Goal: Contribute content: Contribute content

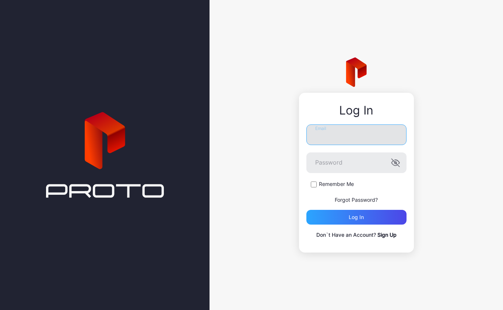
click at [361, 142] on input "Email" at bounding box center [357, 135] width 100 height 21
type input "**********"
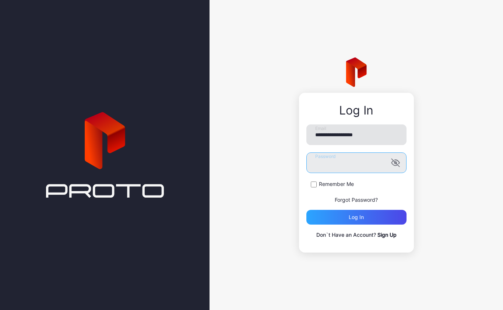
click at [356, 217] on button "Log in" at bounding box center [357, 217] width 100 height 15
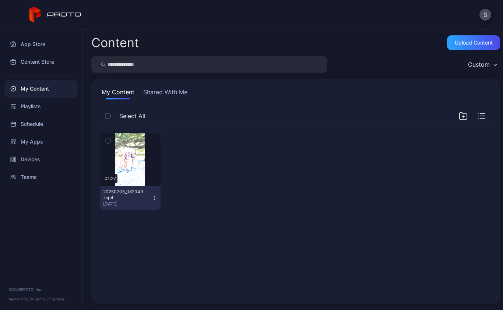
click at [37, 165] on div "Devices" at bounding box center [40, 160] width 73 height 18
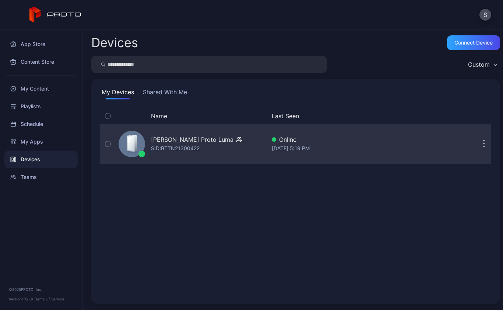
click at [491, 148] on button "button" at bounding box center [484, 144] width 15 height 15
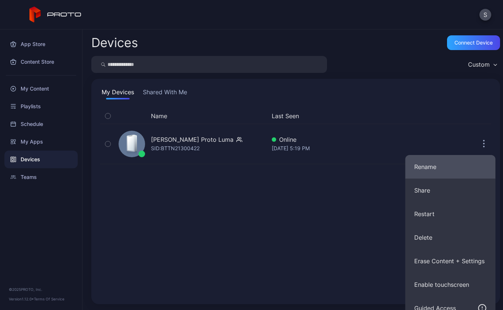
click at [459, 165] on button "Rename" at bounding box center [451, 167] width 90 height 24
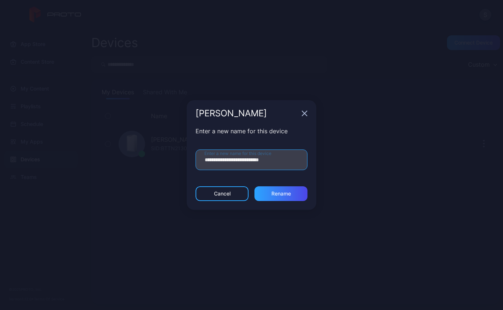
click at [228, 161] on input "**********" at bounding box center [252, 160] width 112 height 21
click at [228, 160] on input "**********" at bounding box center [252, 160] width 112 height 21
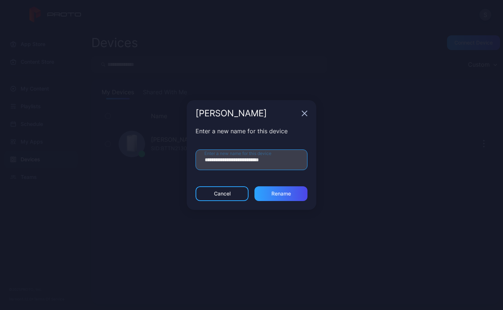
click at [228, 160] on input "**********" at bounding box center [252, 160] width 112 height 21
type input "**********"
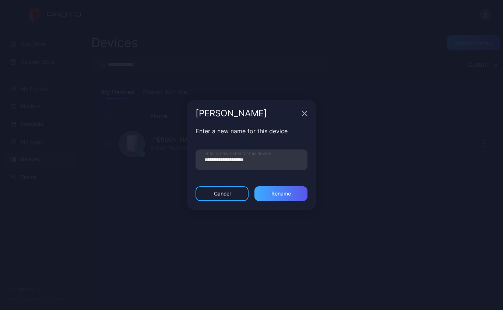
click at [277, 193] on div "Rename" at bounding box center [282, 194] width 20 height 6
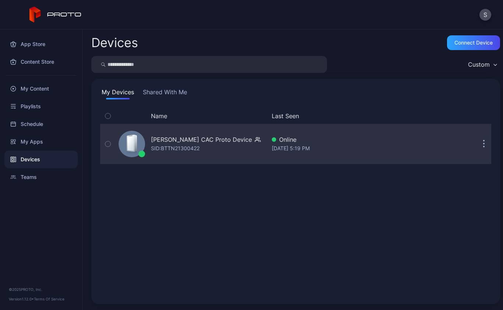
click at [482, 143] on button "button" at bounding box center [484, 144] width 15 height 15
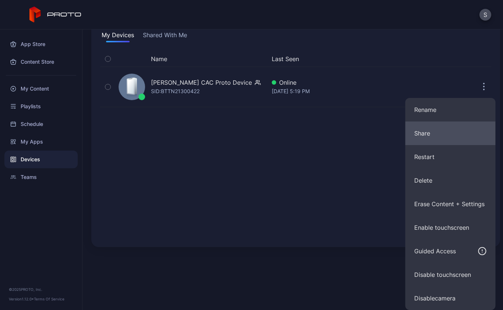
scroll to position [57, 0]
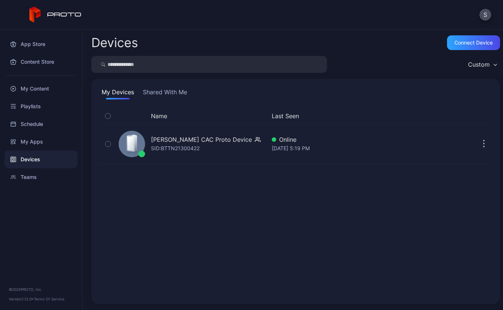
click at [252, 270] on div "Devices Connect device Custom My Devices Shared With Me Name Last Seen [PERSON_…" at bounding box center [293, 169] width 421 height 281
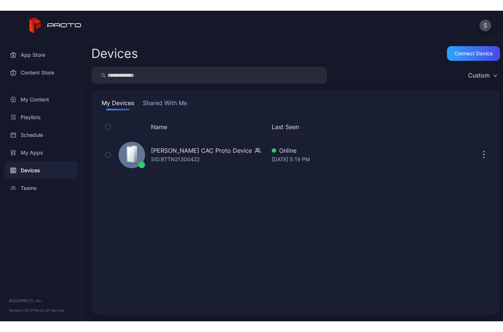
scroll to position [0, 0]
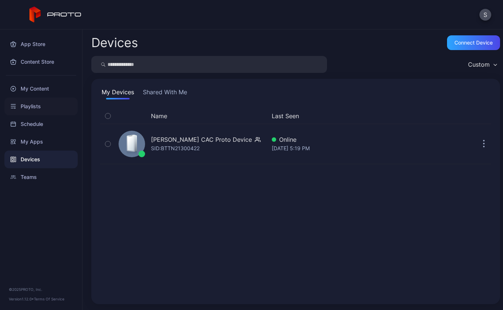
click at [37, 109] on div "Playlists" at bounding box center [40, 107] width 73 height 18
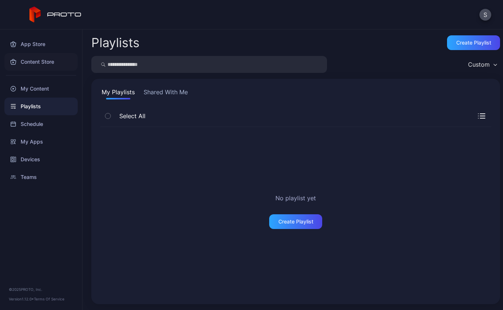
click at [41, 63] on div "Content Store" at bounding box center [40, 62] width 73 height 18
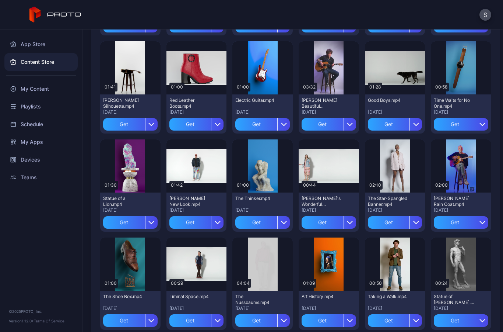
scroll to position [648, 0]
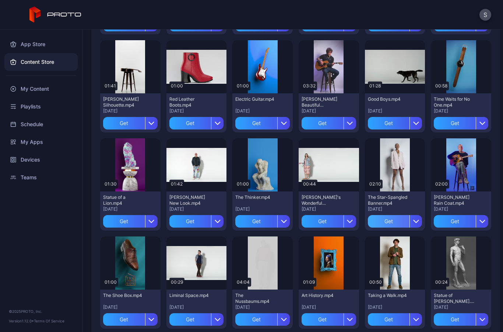
click at [398, 218] on div "Get" at bounding box center [389, 221] width 42 height 13
click at [396, 221] on div "My Content" at bounding box center [395, 221] width 28 height 6
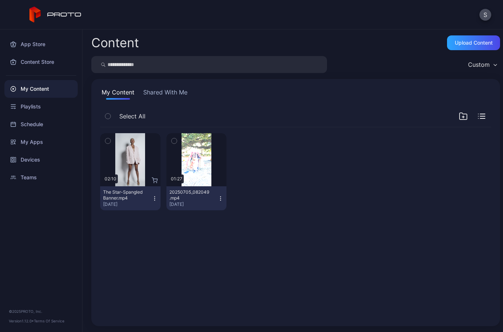
click at [136, 195] on div "The Star-Spangled Banner.mp4" at bounding box center [123, 195] width 41 height 12
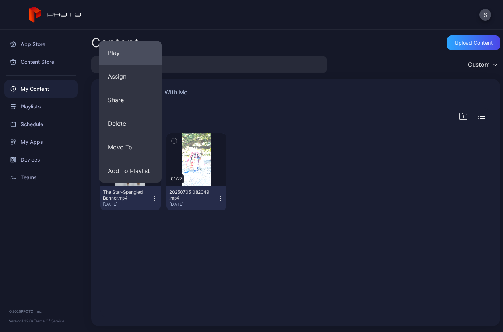
click at [128, 54] on button "Play" at bounding box center [130, 53] width 63 height 24
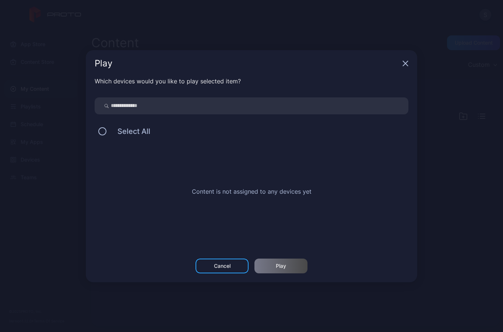
click at [220, 270] on div "Cancel" at bounding box center [222, 265] width 53 height 15
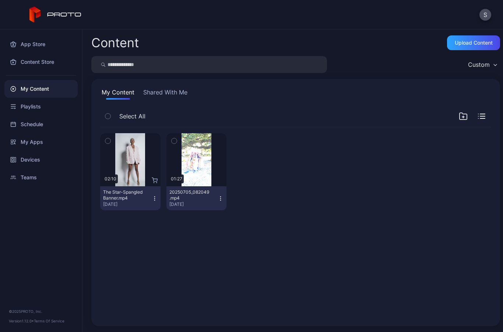
click at [156, 202] on button "The Star-Spangled Banner.mp4 [DATE]" at bounding box center [130, 198] width 60 height 24
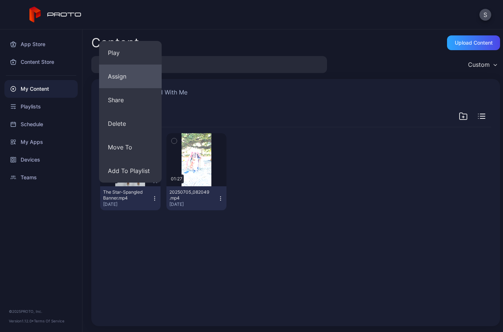
click at [139, 72] on button "Assign" at bounding box center [130, 76] width 63 height 24
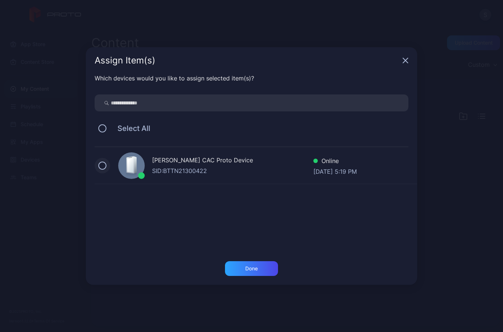
click at [100, 161] on button at bounding box center [102, 165] width 8 height 8
click at [259, 269] on div "Done" at bounding box center [251, 268] width 53 height 15
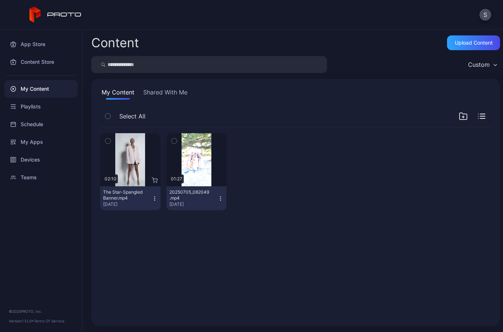
click at [154, 198] on icon "button" at bounding box center [154, 198] width 0 height 0
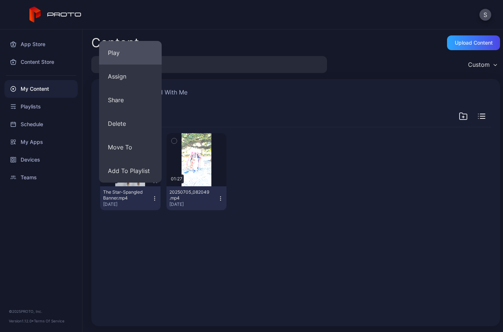
click at [131, 57] on button "Play" at bounding box center [130, 53] width 63 height 24
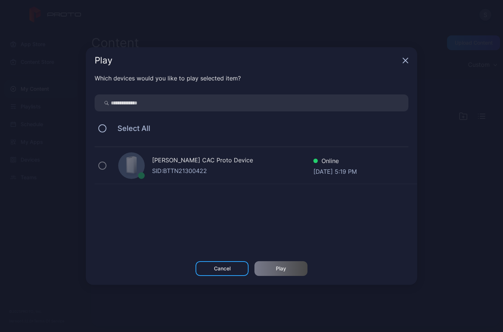
click at [104, 123] on div "Select All" at bounding box center [252, 127] width 314 height 15
click at [102, 127] on button at bounding box center [102, 128] width 8 height 8
click at [212, 270] on div "Cancel" at bounding box center [222, 268] width 53 height 15
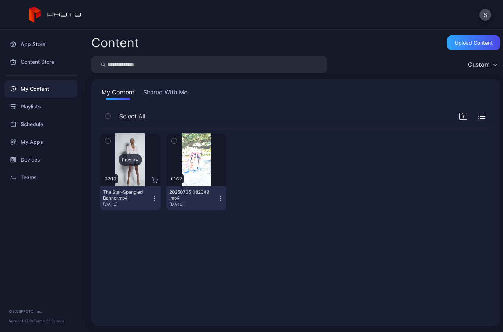
click at [125, 159] on div "Preview" at bounding box center [131, 160] width 24 height 12
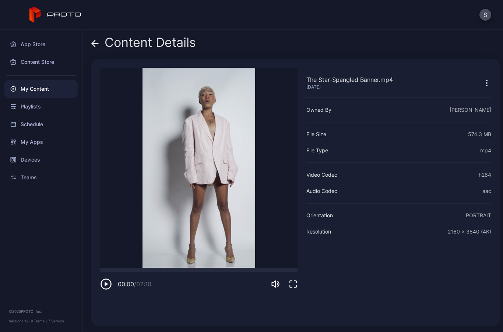
click at [205, 168] on video "Sorry, your browser doesn‘t support embedded videos" at bounding box center [198, 168] width 197 height 200
click at [176, 184] on video "Sorry, your browser doesn‘t support embedded videos" at bounding box center [198, 168] width 197 height 200
click at [107, 287] on icon "button" at bounding box center [106, 284] width 12 height 12
click at [487, 81] on icon "button" at bounding box center [487, 80] width 1 height 1
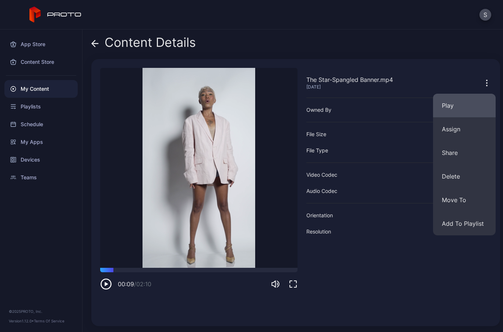
click at [459, 115] on button "Play" at bounding box center [464, 106] width 63 height 24
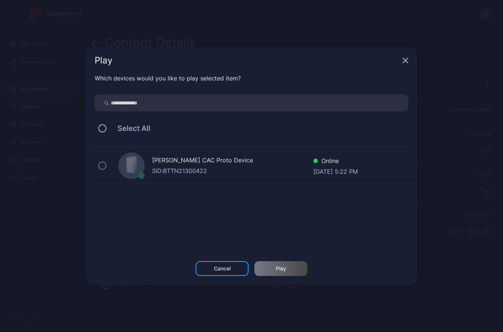
click at [356, 166] on div "Online" at bounding box center [336, 161] width 45 height 11
click at [332, 172] on div "[DATE] 5:22 PM" at bounding box center [336, 170] width 45 height 7
click at [410, 62] on div "Play" at bounding box center [252, 60] width 332 height 27
click at [407, 62] on icon "button" at bounding box center [405, 60] width 5 height 5
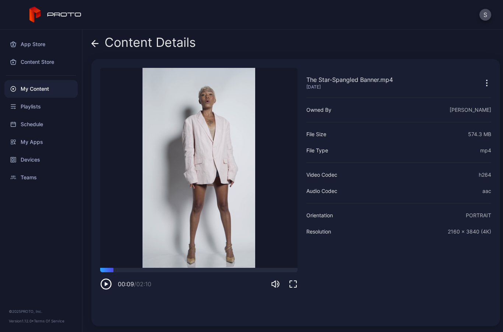
click at [94, 45] on icon at bounding box center [93, 43] width 3 height 6
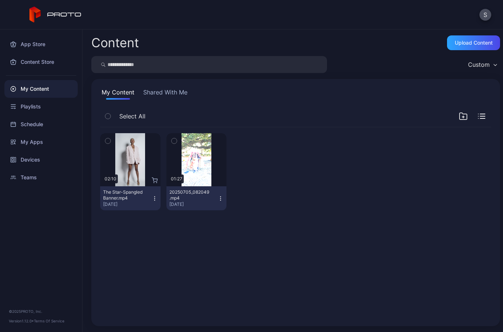
click at [108, 142] on icon "button" at bounding box center [107, 141] width 5 height 8
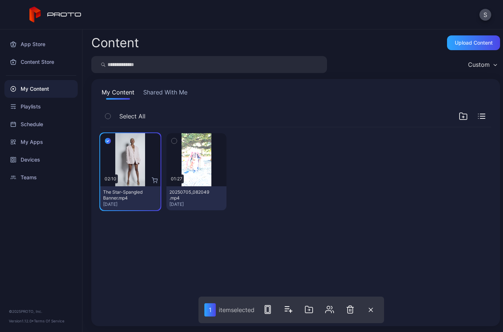
click at [109, 142] on icon "button" at bounding box center [108, 141] width 6 height 8
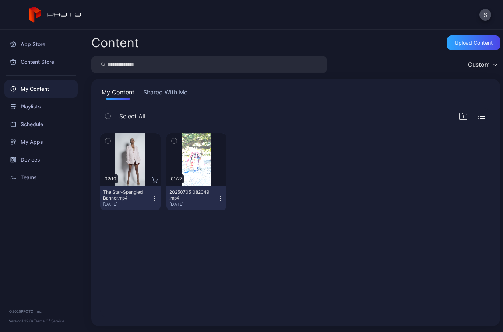
click at [154, 197] on icon "button" at bounding box center [155, 198] width 6 height 6
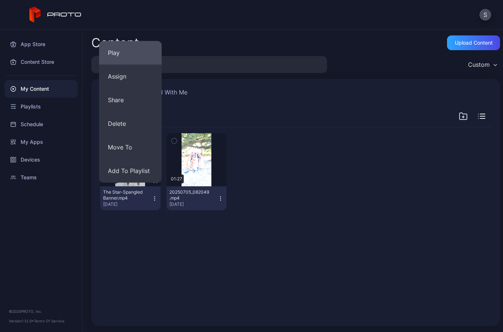
click at [130, 53] on button "Play" at bounding box center [130, 53] width 63 height 24
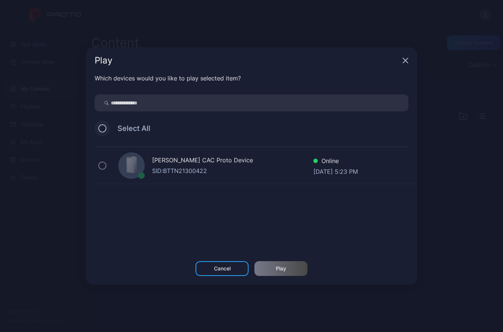
click at [105, 128] on button at bounding box center [102, 128] width 8 height 8
click at [98, 129] on div "Select All" at bounding box center [252, 127] width 314 height 15
click at [153, 232] on div "[PERSON_NAME] CAC Proto Device SID: BTTN21300422 Online [DATE] 5:23 PM" at bounding box center [256, 199] width 323 height 105
click at [104, 158] on div "[PERSON_NAME] CAC Proto Device SID: BTTN21300422 Online [DATE] 5:23 PM" at bounding box center [256, 165] width 323 height 37
click at [181, 178] on div "[PERSON_NAME] CAC Proto Device SID: BTTN21300422 Online [DATE] 5:23 PM" at bounding box center [256, 165] width 323 height 37
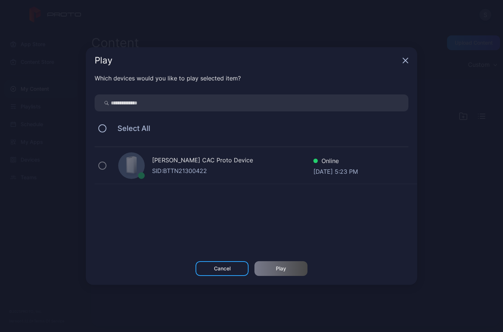
click at [193, 160] on div "[PERSON_NAME] CAC Proto Device" at bounding box center [232, 160] width 161 height 11
click at [172, 165] on div "[PERSON_NAME] CAC Proto Device" at bounding box center [232, 160] width 161 height 11
click at [178, 167] on div "SID: BTTN21300422" at bounding box center [232, 170] width 161 height 9
click at [230, 274] on div "Cancel" at bounding box center [222, 268] width 53 height 15
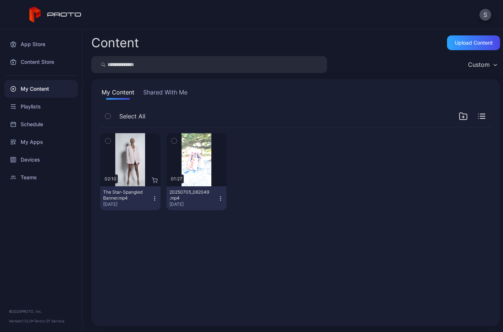
click at [222, 199] on icon "button" at bounding box center [221, 198] width 6 height 6
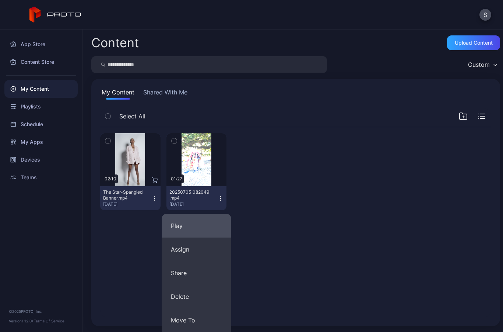
click at [196, 226] on button "Play" at bounding box center [196, 226] width 69 height 24
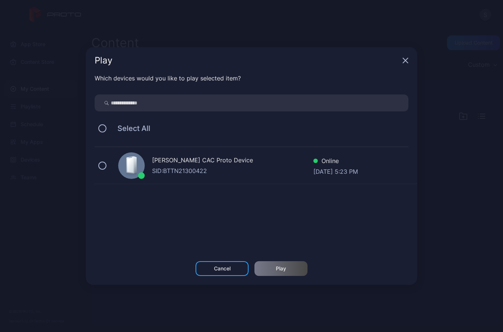
click at [104, 171] on div "[PERSON_NAME] CAC Proto Device SID: BTTN21300422 Online [DATE] 5:23 PM" at bounding box center [256, 165] width 323 height 37
click at [226, 265] on div "Cancel" at bounding box center [222, 268] width 53 height 15
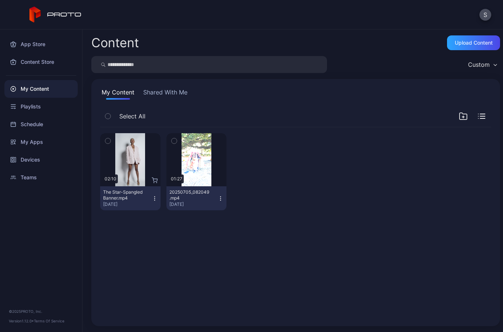
click at [155, 182] on icon at bounding box center [155, 180] width 6 height 6
click at [156, 196] on icon "button" at bounding box center [155, 198] width 6 height 6
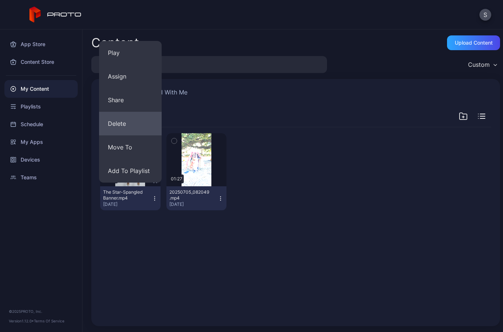
click at [130, 125] on button "Delete" at bounding box center [130, 124] width 63 height 24
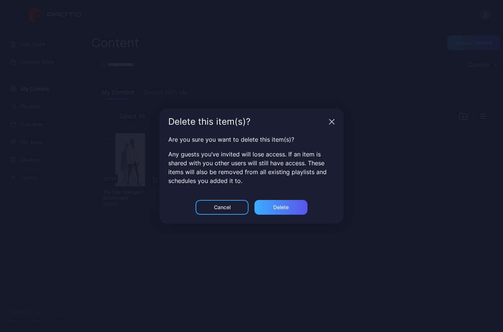
click at [291, 210] on div "Delete" at bounding box center [281, 207] width 53 height 15
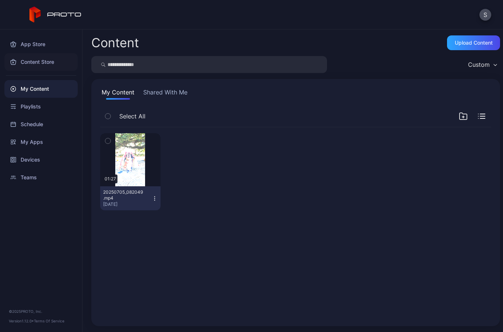
click at [37, 66] on div "Content Store" at bounding box center [40, 62] width 73 height 18
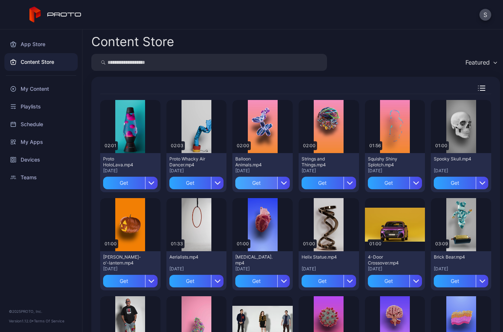
click at [269, 185] on div "Get" at bounding box center [256, 182] width 42 height 13
click at [269, 185] on div "My Content" at bounding box center [263, 183] width 28 height 6
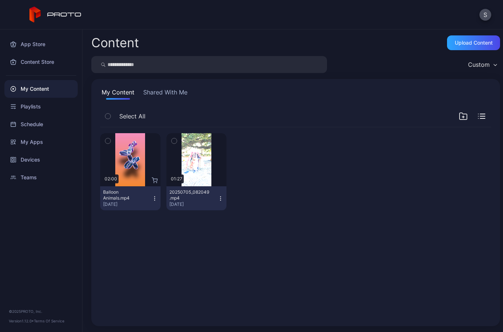
click at [156, 196] on icon "button" at bounding box center [155, 198] width 6 height 6
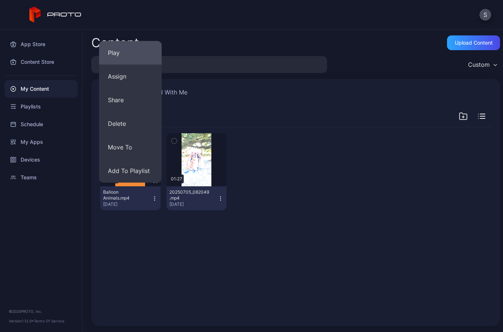
click at [133, 42] on button "Play" at bounding box center [130, 53] width 63 height 24
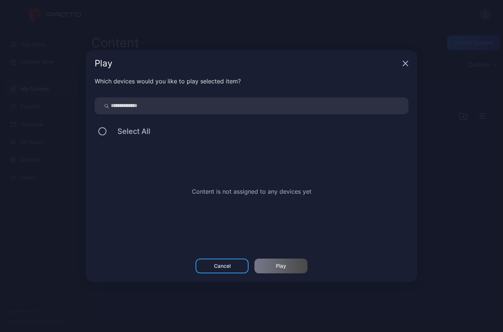
click at [223, 262] on div "Cancel" at bounding box center [222, 265] width 53 height 15
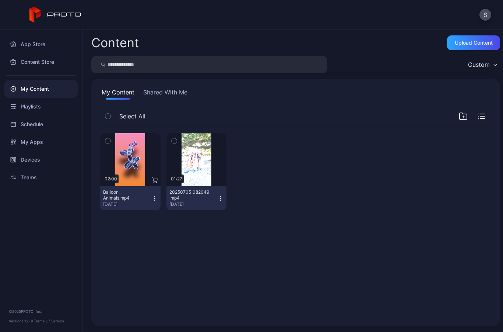
click at [155, 201] on button "Balloon Animals.mp4 [DATE]" at bounding box center [130, 198] width 60 height 24
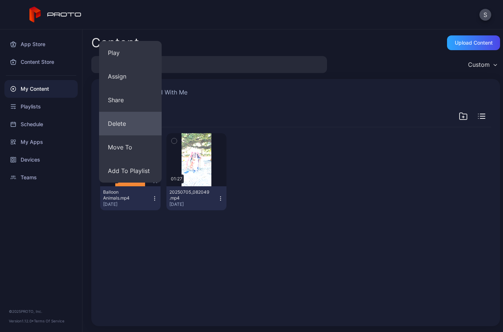
click at [140, 122] on button "Delete" at bounding box center [130, 124] width 63 height 24
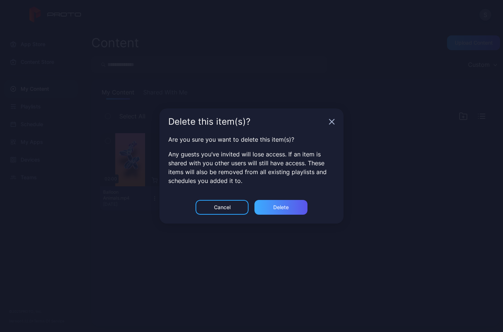
click at [277, 208] on div "Delete" at bounding box center [280, 207] width 15 height 6
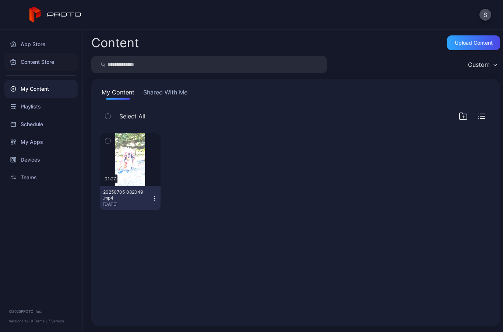
click at [27, 63] on div "Content Store" at bounding box center [40, 62] width 73 height 18
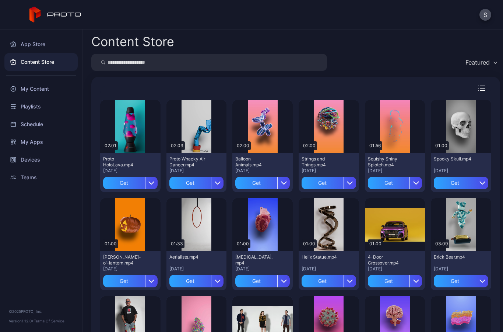
click at [485, 66] on div "Featured" at bounding box center [481, 62] width 38 height 11
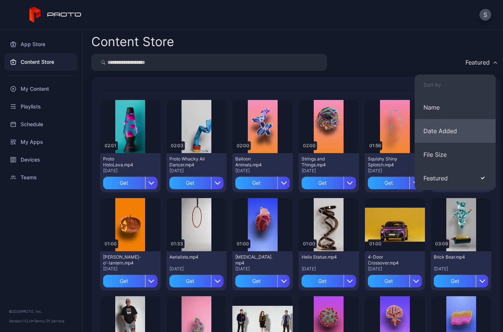
scroll to position [29, 0]
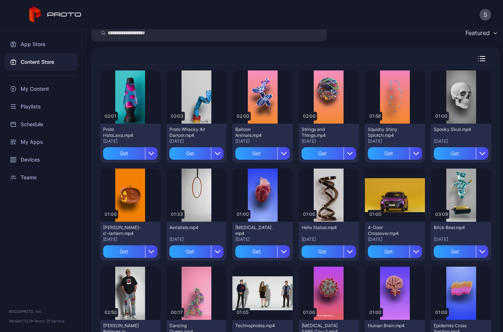
click at [374, 26] on div "S" at bounding box center [251, 14] width 503 height 29
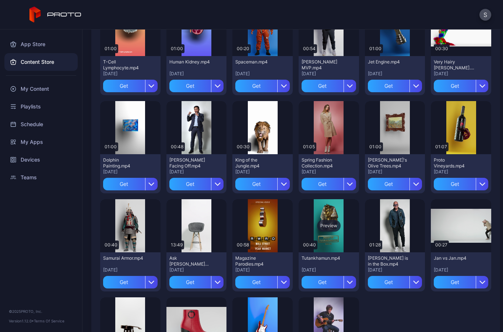
scroll to position [414, 0]
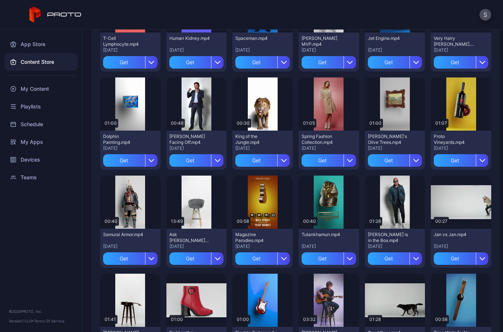
click at [259, 135] on div "King of the Jungle.mp4" at bounding box center [255, 139] width 41 height 12
click at [286, 158] on icon "button" at bounding box center [284, 160] width 6 height 6
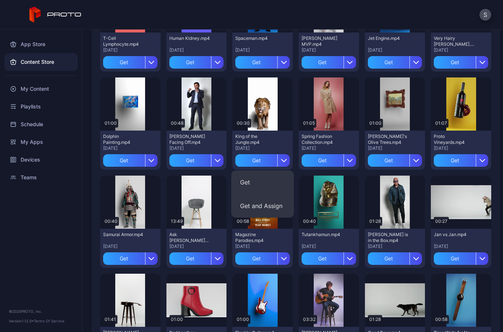
click at [273, 204] on button "Get and Assign" at bounding box center [262, 206] width 63 height 24
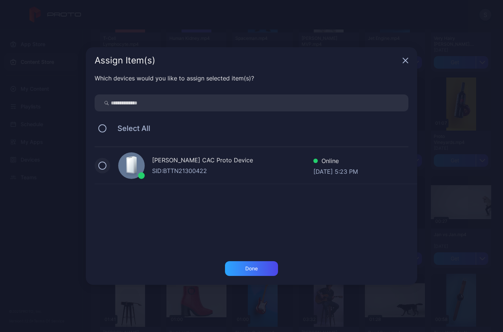
click at [102, 166] on button at bounding box center [102, 165] width 8 height 8
click at [243, 267] on div "Done" at bounding box center [251, 268] width 53 height 15
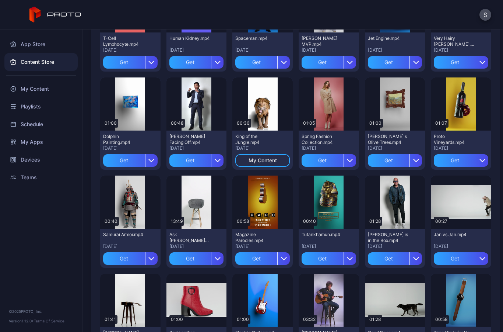
click at [262, 162] on div "My Content" at bounding box center [263, 160] width 28 height 6
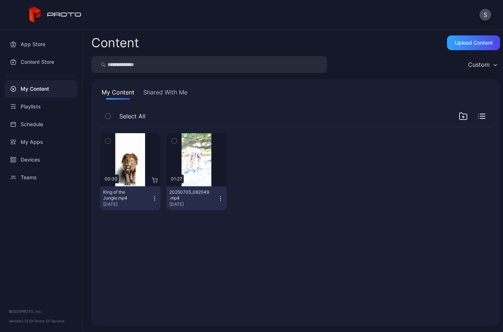
click at [155, 198] on icon "button" at bounding box center [154, 198] width 0 height 0
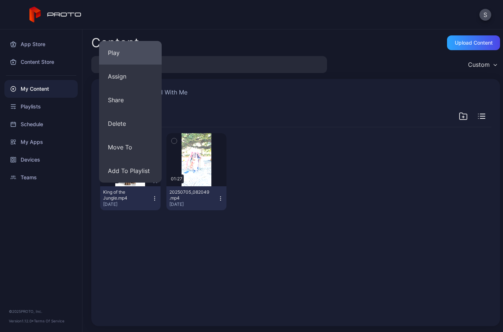
click at [133, 47] on button "Play" at bounding box center [130, 53] width 63 height 24
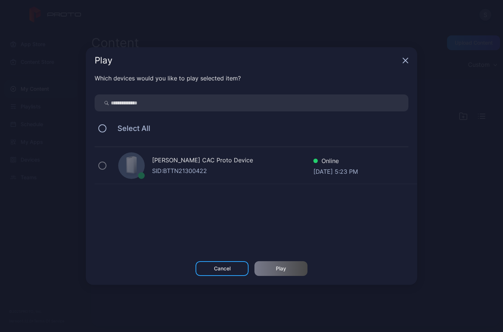
click at [99, 133] on div "Select All" at bounding box center [252, 127] width 314 height 15
click at [104, 129] on button at bounding box center [102, 128] width 8 height 8
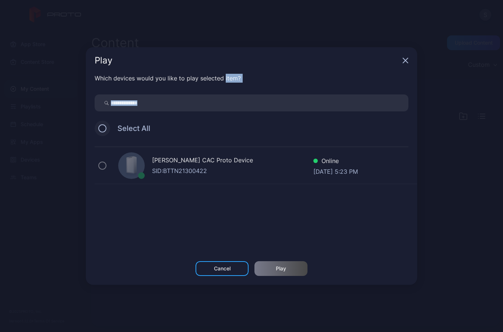
click at [104, 129] on button at bounding box center [102, 128] width 8 height 8
click at [213, 267] on div "Cancel" at bounding box center [222, 268] width 53 height 15
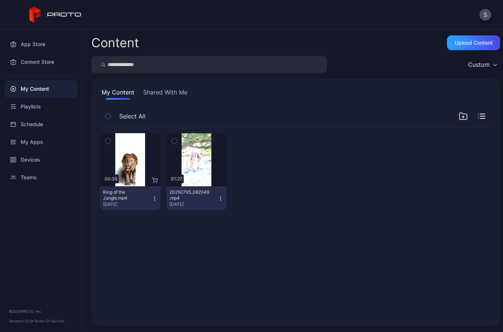
click at [154, 197] on icon "button" at bounding box center [155, 198] width 6 height 6
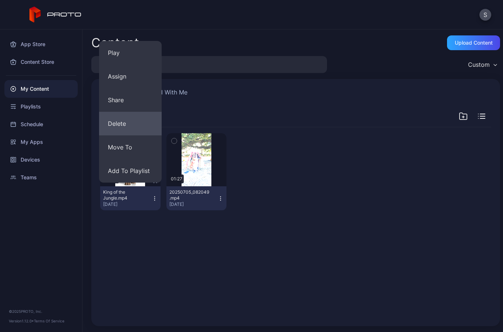
click at [141, 125] on button "Delete" at bounding box center [130, 124] width 63 height 24
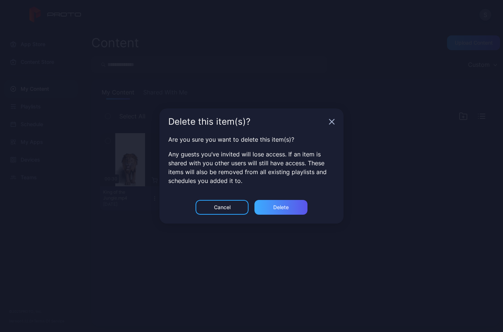
click at [272, 203] on div "Delete" at bounding box center [281, 207] width 53 height 15
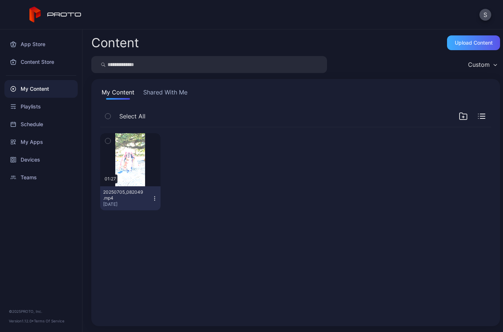
click at [475, 46] on div "Upload Content" at bounding box center [473, 42] width 53 height 15
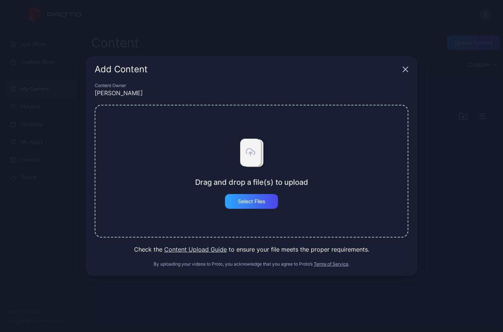
click at [241, 209] on div "Drag and drop a file(s) to upload Select Files" at bounding box center [252, 171] width 314 height 133
click at [235, 204] on div "Select Files" at bounding box center [251, 201] width 53 height 15
click at [263, 201] on div "Select Files" at bounding box center [252, 201] width 28 height 6
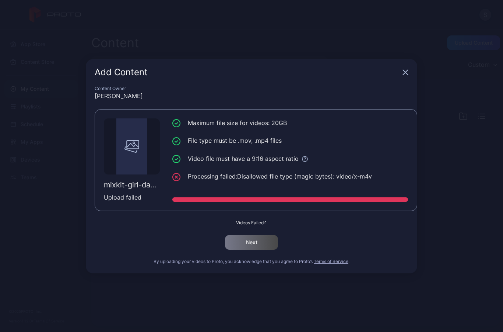
click at [402, 75] on div "Add Content" at bounding box center [252, 72] width 332 height 27
click at [405, 74] on icon "button" at bounding box center [406, 72] width 6 height 6
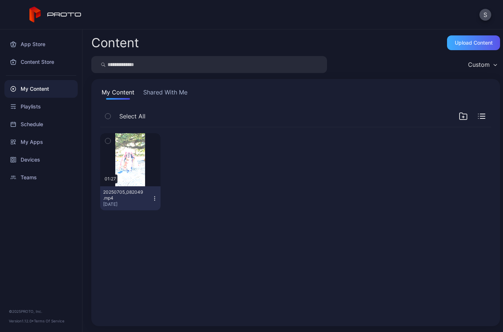
click at [483, 44] on div "Upload Content" at bounding box center [474, 43] width 38 height 6
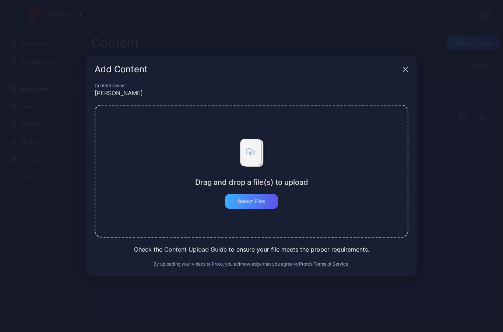
click at [265, 206] on div "Select Files" at bounding box center [251, 201] width 53 height 15
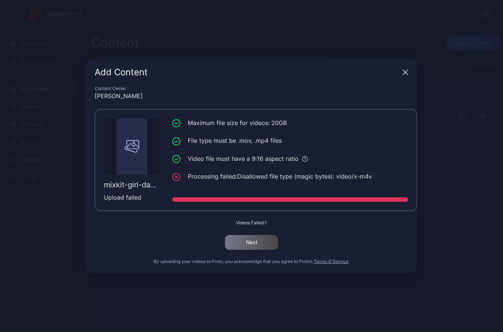
click at [406, 71] on icon "button" at bounding box center [405, 72] width 5 height 5
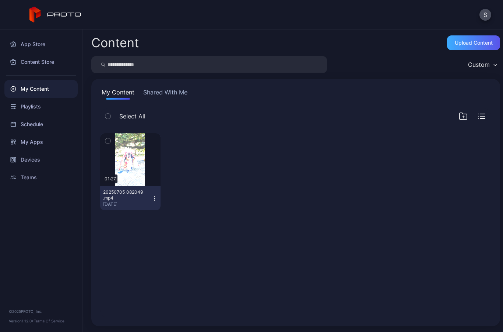
click at [467, 42] on div "Upload Content" at bounding box center [474, 43] width 38 height 6
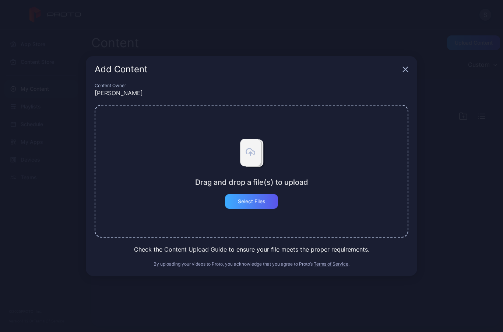
click at [258, 203] on div "Select Files" at bounding box center [252, 201] width 28 height 6
click at [263, 201] on div "Select Files" at bounding box center [252, 201] width 28 height 6
click at [265, 206] on div "Select Files" at bounding box center [251, 201] width 53 height 15
click at [266, 204] on div "Select Files" at bounding box center [252, 201] width 28 height 6
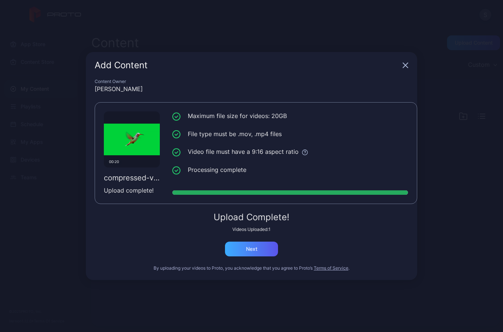
click at [263, 244] on div "Next" at bounding box center [251, 248] width 53 height 15
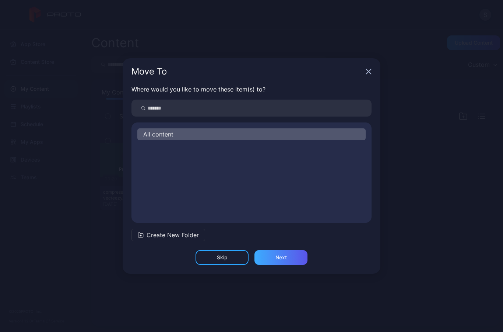
click at [266, 255] on div "Next" at bounding box center [281, 257] width 53 height 15
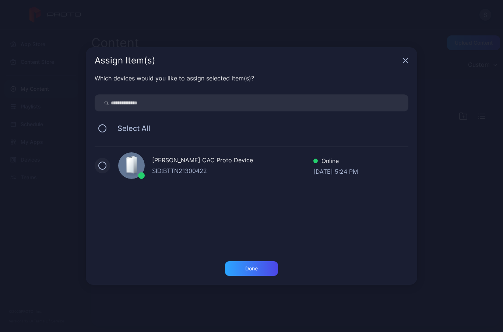
click at [100, 168] on button at bounding box center [102, 165] width 8 height 8
click at [236, 266] on div "Done" at bounding box center [251, 268] width 53 height 15
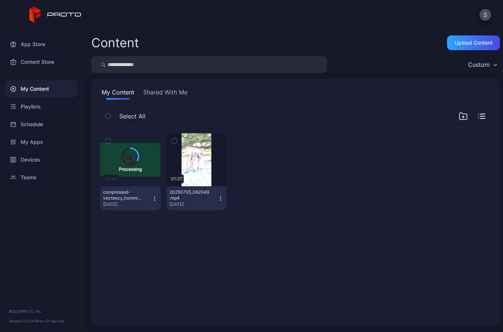
click at [155, 198] on icon "button" at bounding box center [155, 198] width 6 height 6
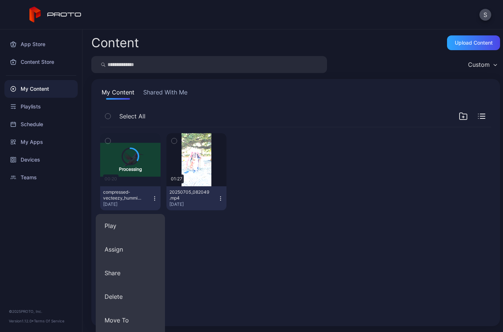
click at [206, 243] on div "Processing 00:20 compressed-vecteezy_hummingbirds-are-flying-on-green-screen-el…" at bounding box center [295, 222] width 403 height 202
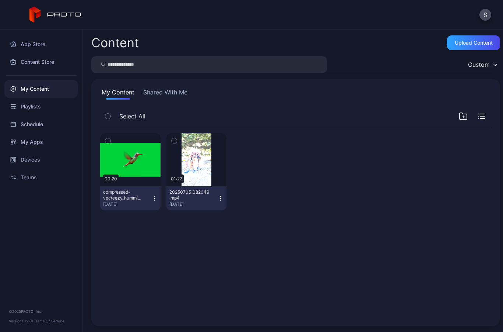
click at [157, 198] on icon "button" at bounding box center [155, 198] width 6 height 6
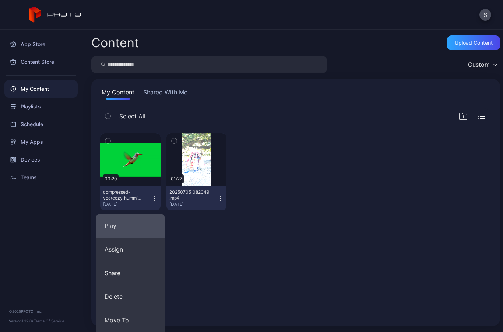
click at [140, 222] on button "Play" at bounding box center [130, 226] width 69 height 24
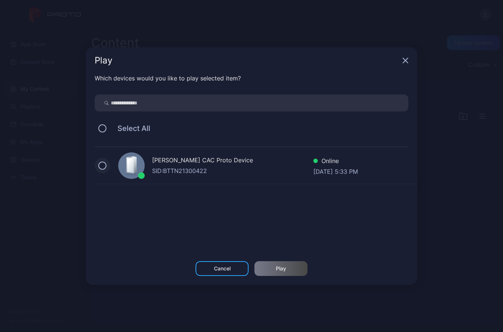
click at [102, 168] on button at bounding box center [102, 165] width 8 height 8
click at [274, 263] on div "Play" at bounding box center [281, 268] width 53 height 15
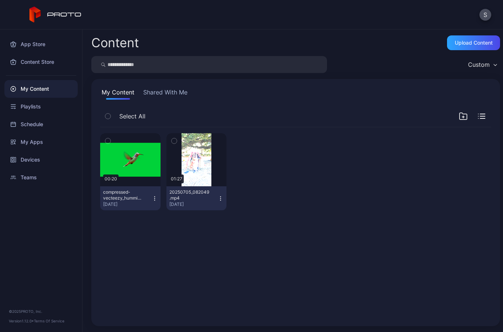
click at [155, 202] on button "compressed-vecteezy_hummingbirds-are-flying-on-green-screen-element-stock_45344…" at bounding box center [130, 198] width 60 height 24
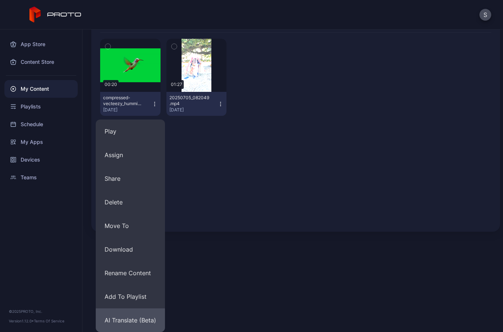
scroll to position [94, 0]
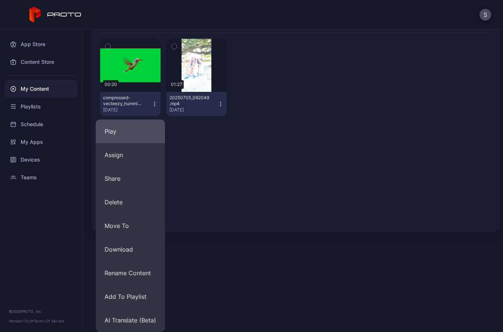
click at [138, 130] on button "Play" at bounding box center [130, 131] width 69 height 24
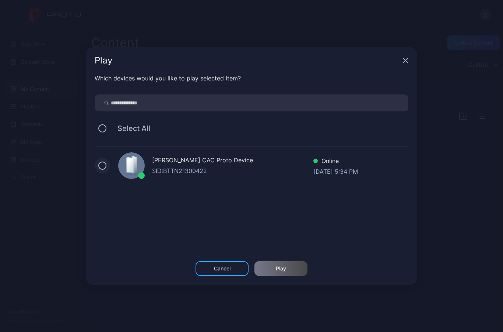
click at [105, 168] on button at bounding box center [102, 165] width 8 height 8
click at [266, 268] on div "Play" at bounding box center [281, 268] width 53 height 15
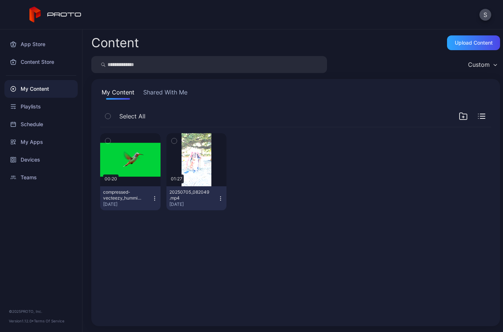
click at [155, 200] on icon "button" at bounding box center [155, 198] width 6 height 6
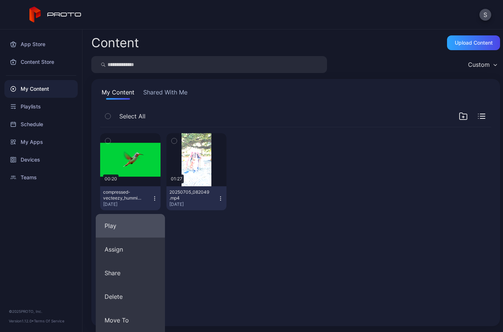
click at [146, 222] on button "Play" at bounding box center [130, 226] width 69 height 24
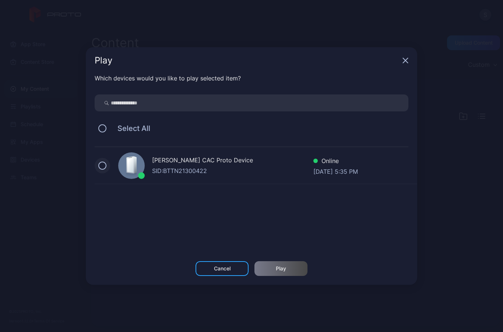
click at [101, 168] on button at bounding box center [102, 165] width 8 height 8
click at [277, 194] on div "[PERSON_NAME] CAC Proto Device SID: BTTN21300422 Online [DATE] 5:35 PM" at bounding box center [256, 199] width 323 height 105
click at [286, 270] on div "Play" at bounding box center [281, 268] width 10 height 6
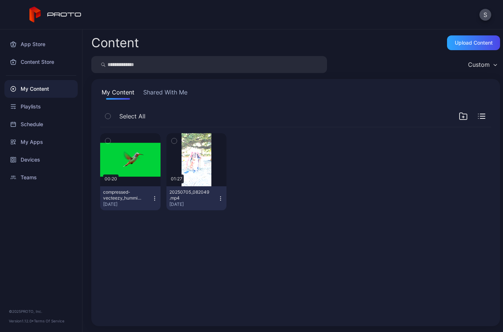
click at [155, 196] on icon "button" at bounding box center [155, 198] width 6 height 6
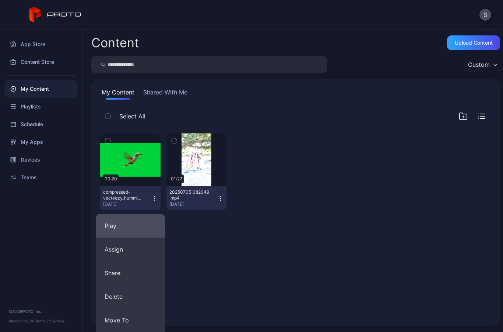
click at [134, 222] on button "Play" at bounding box center [130, 226] width 69 height 24
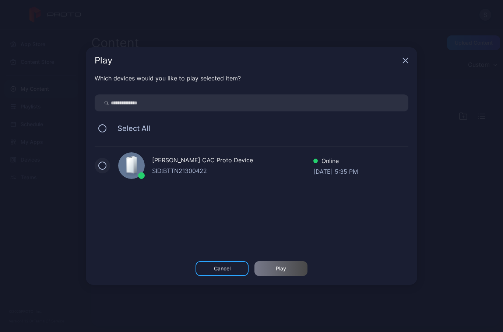
click at [104, 169] on button at bounding box center [102, 165] width 8 height 8
click at [266, 265] on div "Play" at bounding box center [281, 268] width 53 height 15
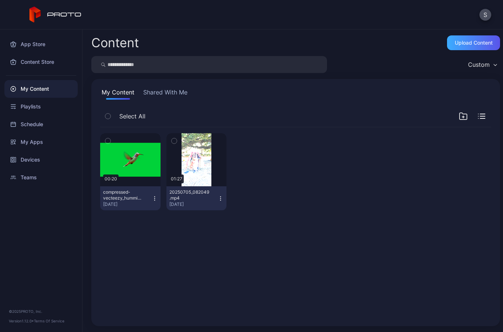
click at [470, 47] on div "Upload Content" at bounding box center [473, 42] width 53 height 15
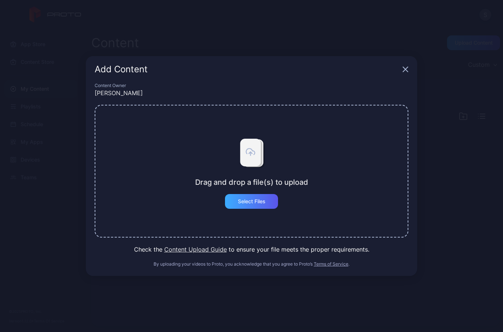
click at [266, 205] on div "Select Files" at bounding box center [251, 201] width 53 height 15
